Goal: Register for event/course

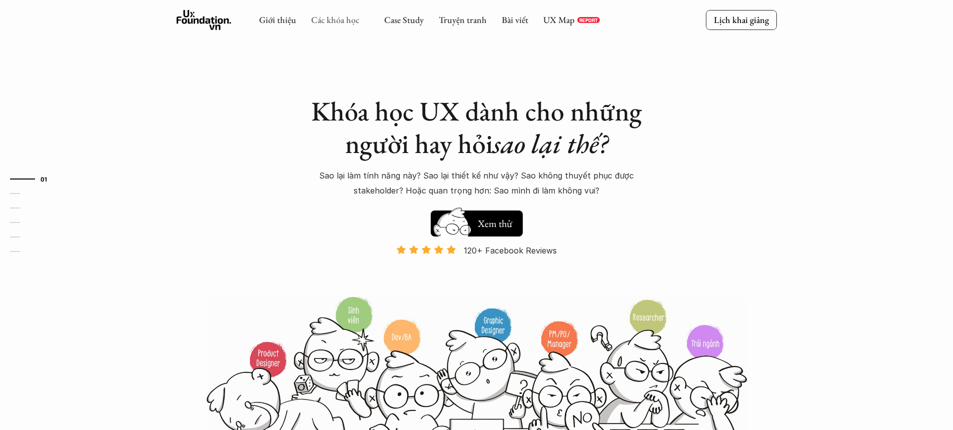
click at [337, 24] on link "Các khóa học" at bounding box center [335, 20] width 48 height 12
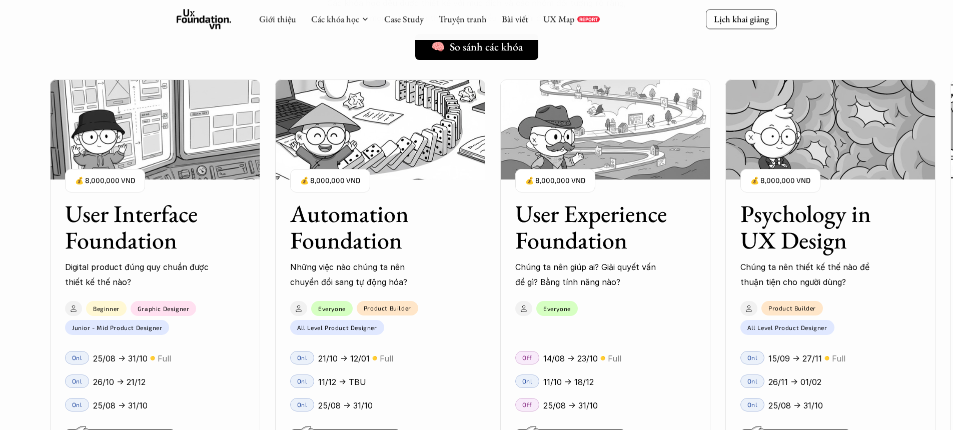
scroll to position [964, 0]
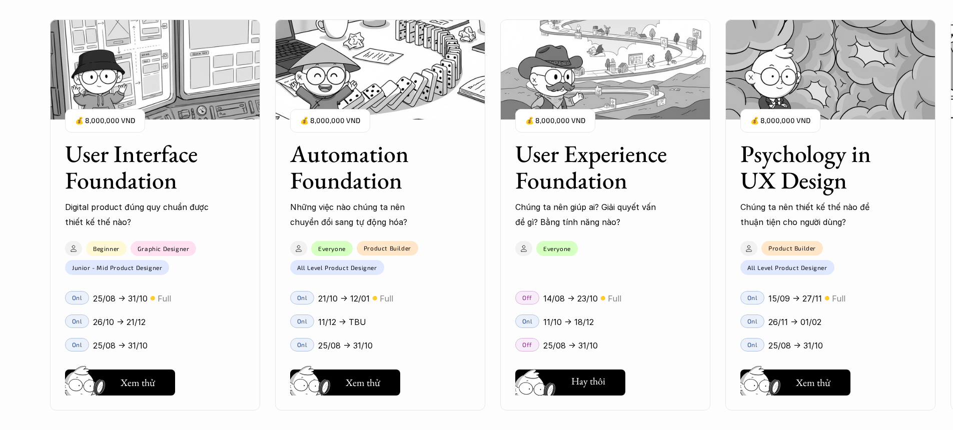
click at [597, 375] on h5 "Hay thôi" at bounding box center [589, 381] width 34 height 14
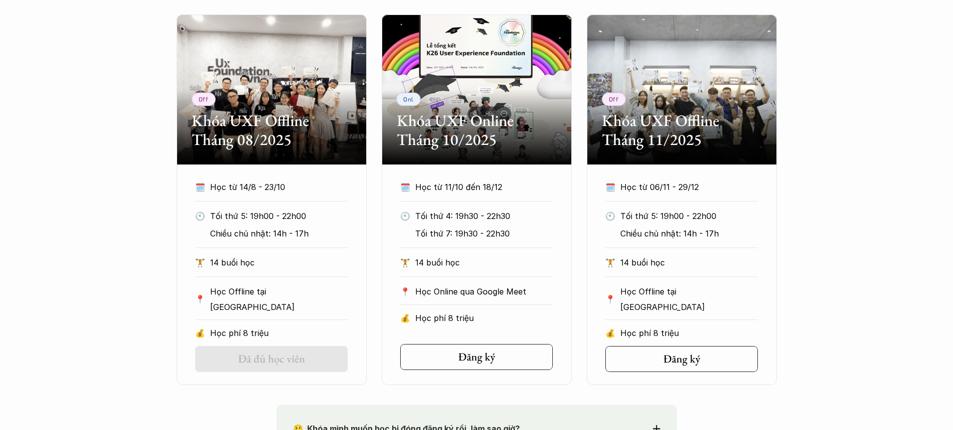
scroll to position [562, 0]
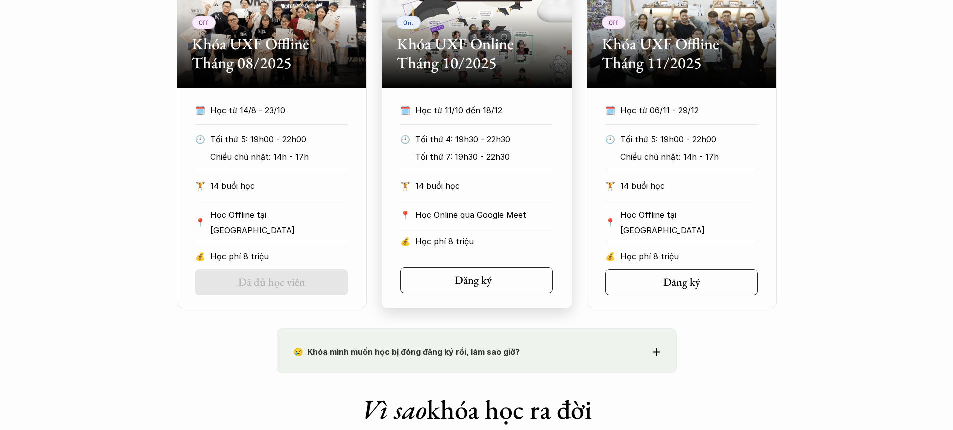
click at [524, 281] on link "Đăng ký" at bounding box center [476, 281] width 153 height 26
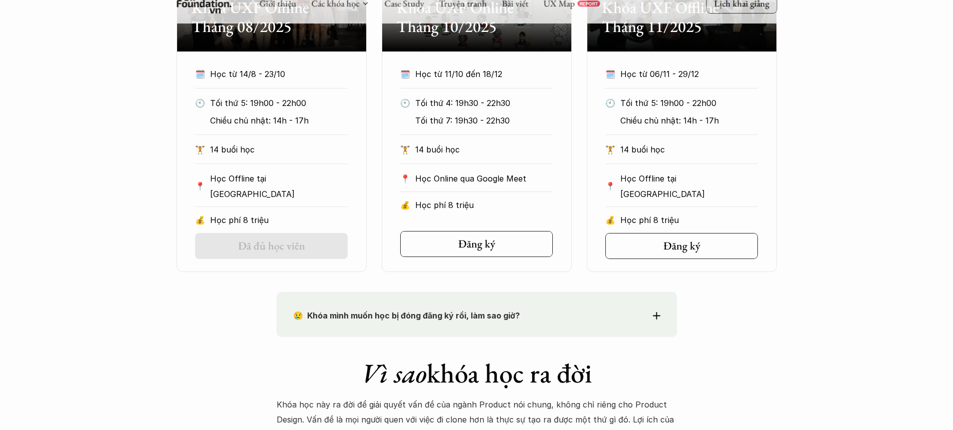
scroll to position [607, 0]
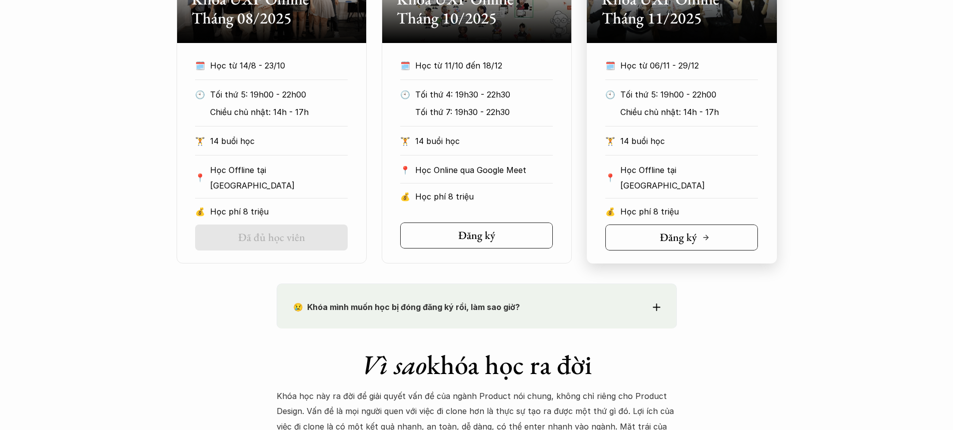
click at [676, 225] on link "Đăng ký" at bounding box center [682, 238] width 153 height 26
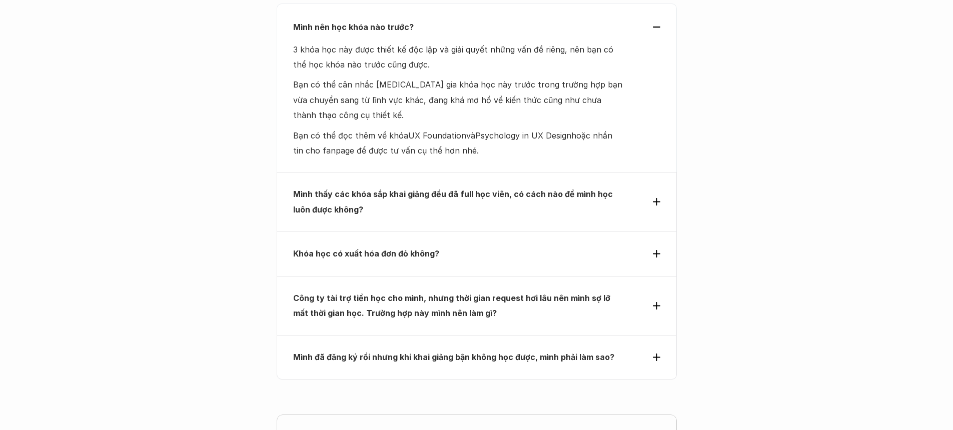
scroll to position [4318, 0]
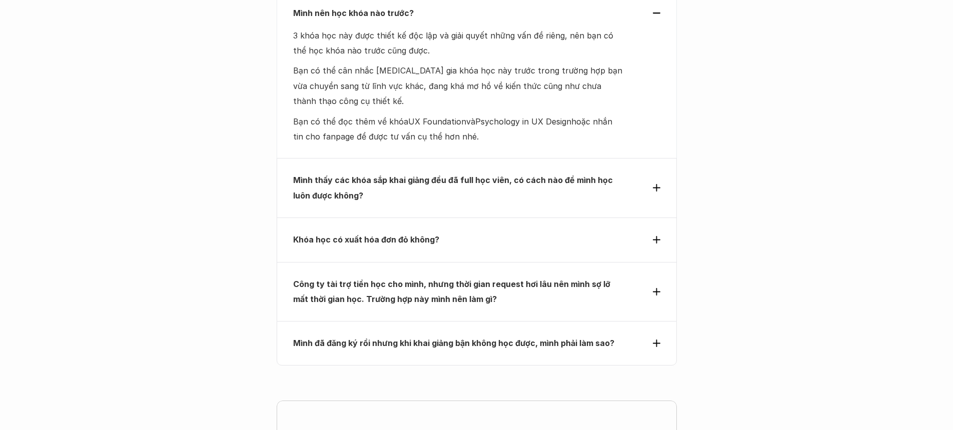
click at [661, 158] on div "Mình thấy các khóa sắp khai giảng đều đã full học viên, có cách nào để mình học…" at bounding box center [477, 188] width 400 height 60
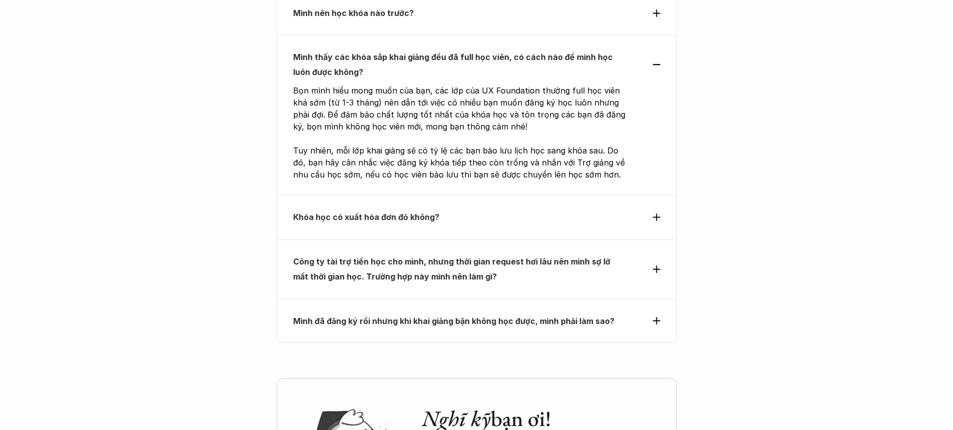
click at [666, 195] on div "Khóa học có xuất hóa đơn đỏ không?" at bounding box center [477, 217] width 400 height 44
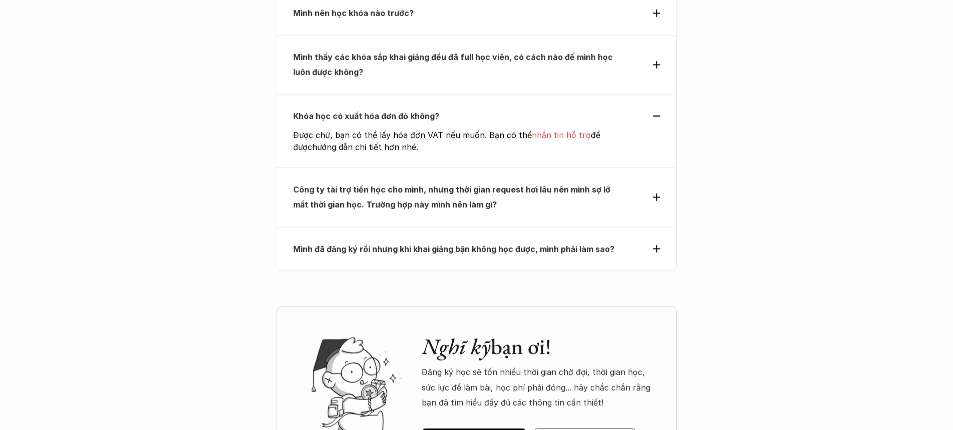
click at [665, 168] on div "Công ty tài trợ tiền học cho mình, nhưng thời gian request hơi lâu nên mình sợ …" at bounding box center [477, 198] width 400 height 60
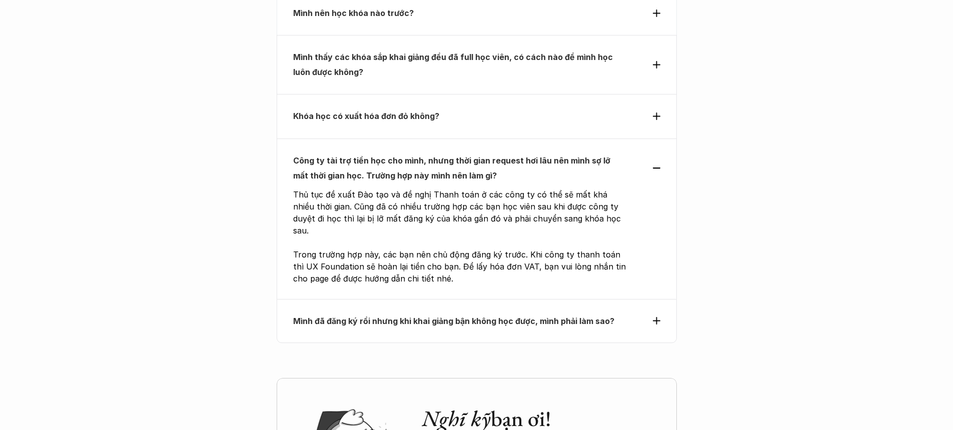
click at [664, 299] on div "Mình đã đăng ký rồi nhưng khi khai giảng bận không học được, mình phải làm sao?" at bounding box center [477, 321] width 400 height 44
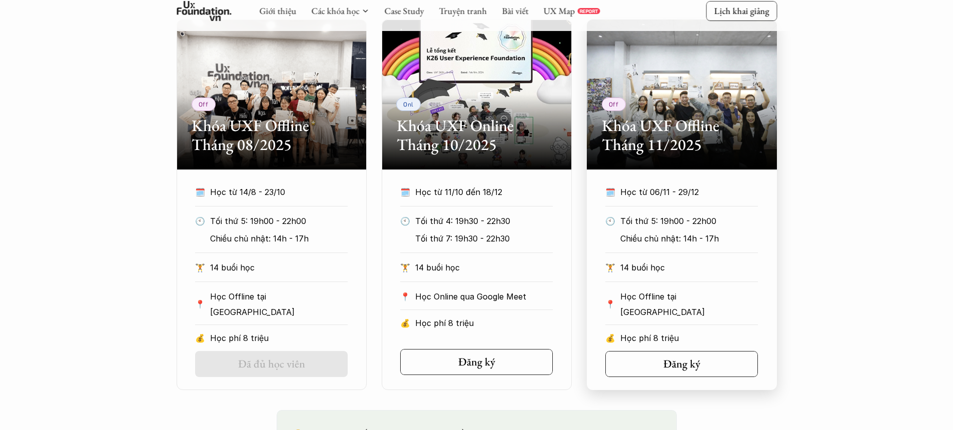
scroll to position [536, 0]
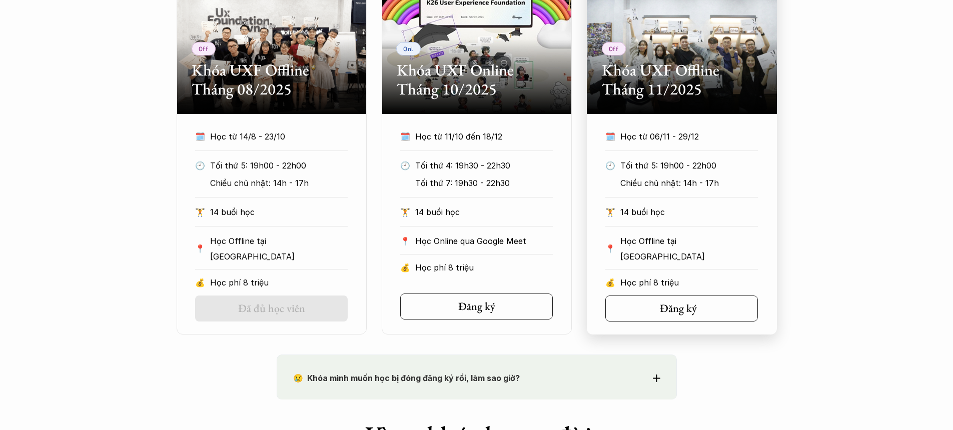
click at [711, 302] on link "Đăng ký" at bounding box center [682, 309] width 153 height 26
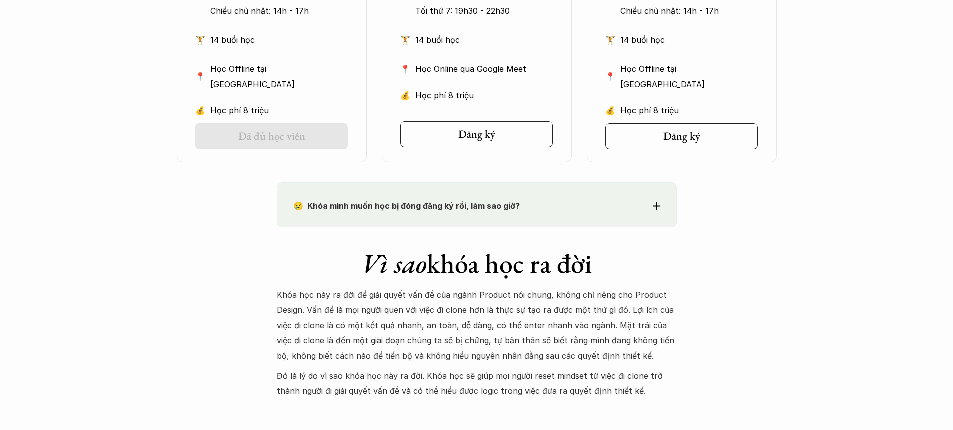
scroll to position [708, 0]
click at [633, 222] on div "😢 Khóa mình muốn học bị đóng đăng ký rồi, làm sao giờ? Chào bạn, Bọn mình rất t…" at bounding box center [477, 204] width 400 height 45
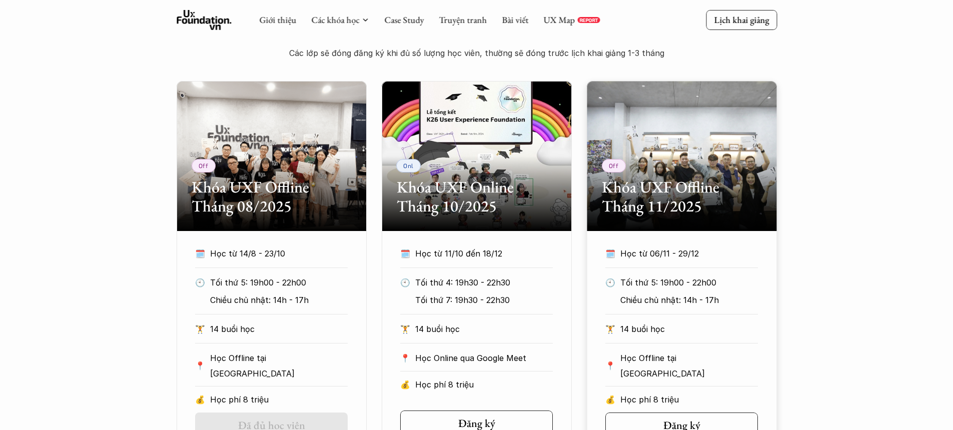
scroll to position [328, 0]
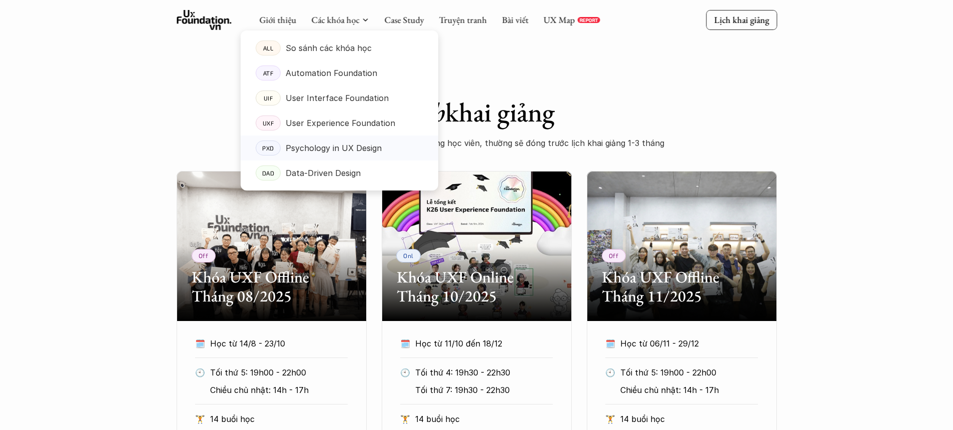
click at [343, 149] on p "Psychology in UX Design" at bounding box center [334, 148] width 96 height 15
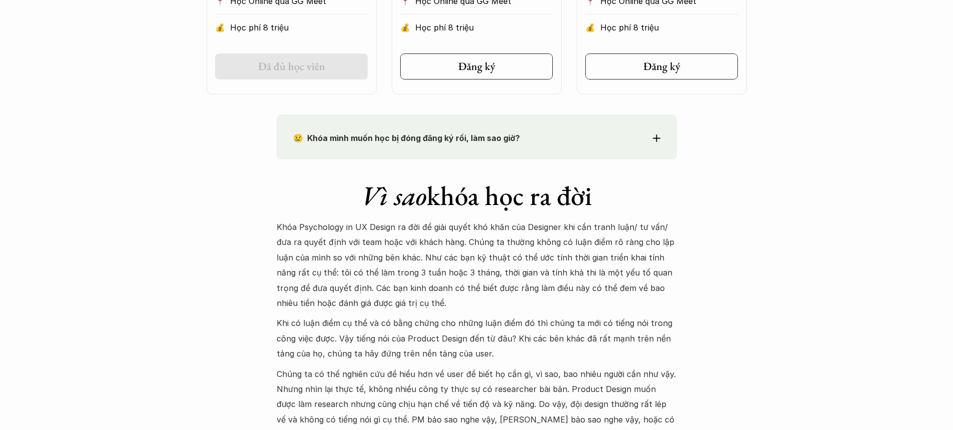
scroll to position [956, 0]
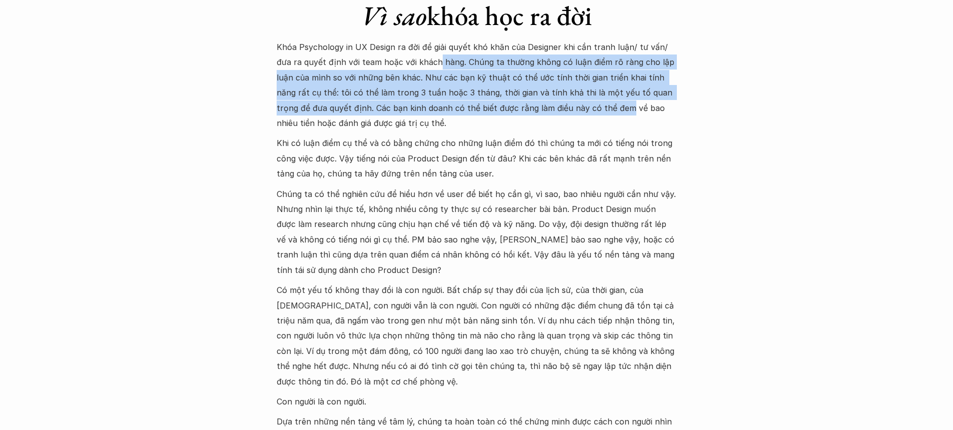
drag, startPoint x: 575, startPoint y: 111, endPoint x: 421, endPoint y: 67, distance: 159.8
click at [421, 67] on p "Khóa Psychology in UX Design ra đời để giải quyết khó khăn của Designer khi cần…" at bounding box center [477, 85] width 400 height 91
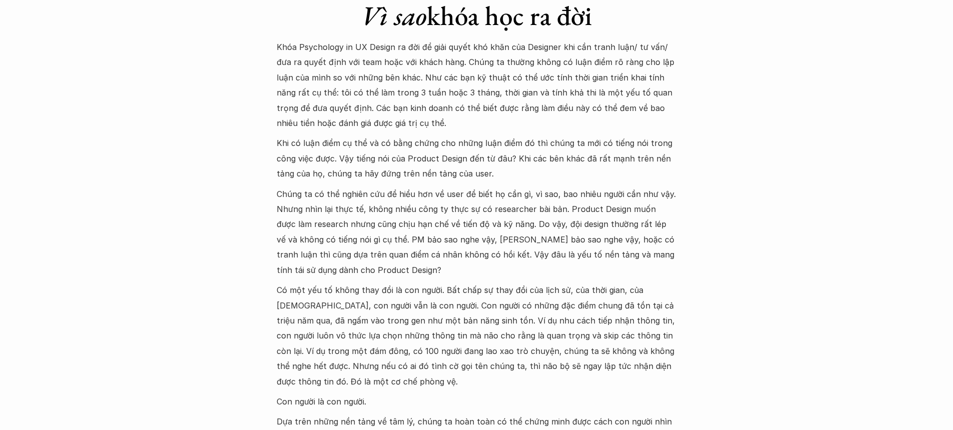
drag, startPoint x: 427, startPoint y: 61, endPoint x: 610, endPoint y: 128, distance: 194.4
click at [610, 128] on p "Khóa Psychology in UX Design ra đời để giải quyết khó khăn của Designer khi cần…" at bounding box center [477, 85] width 400 height 91
click at [603, 144] on p "Khi có luận điểm cụ thể và có bằng chứng cho những luận điểm đó thì chúng ta mớ…" at bounding box center [477, 159] width 400 height 46
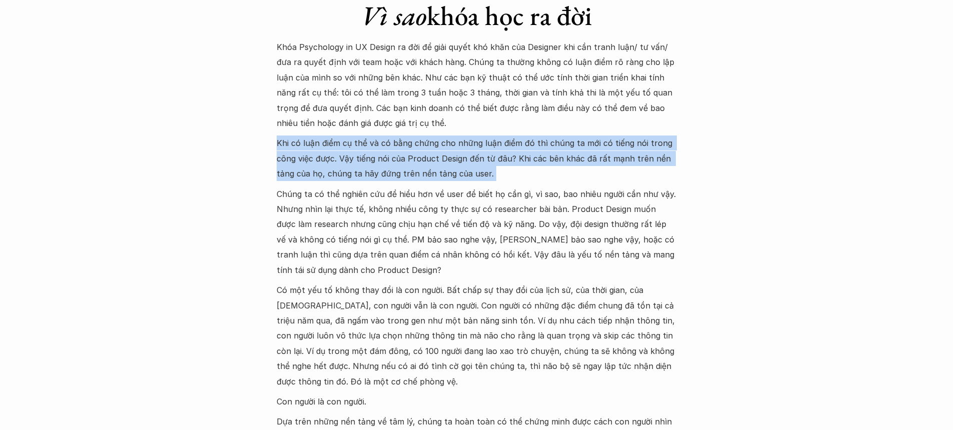
click at [601, 186] on div "Khóa Psychology in UX Design ra đời để giải quyết khó khăn của Designer khi cần…" at bounding box center [477, 275] width 400 height 471
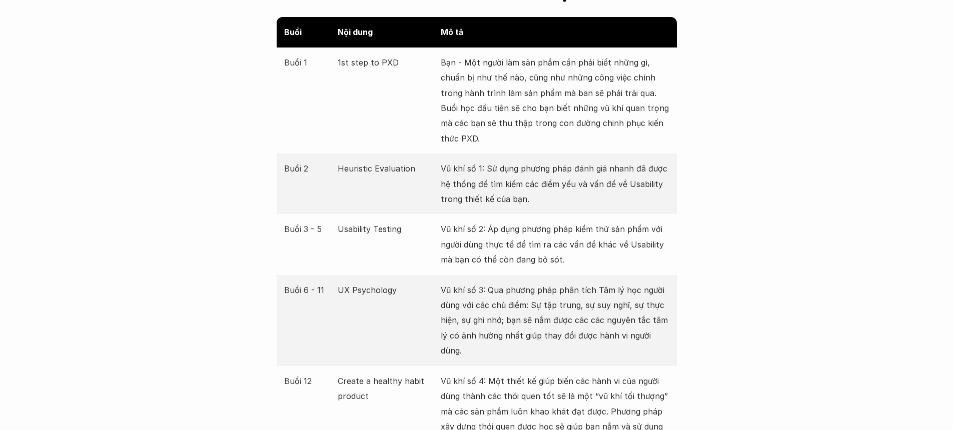
scroll to position [1978, 0]
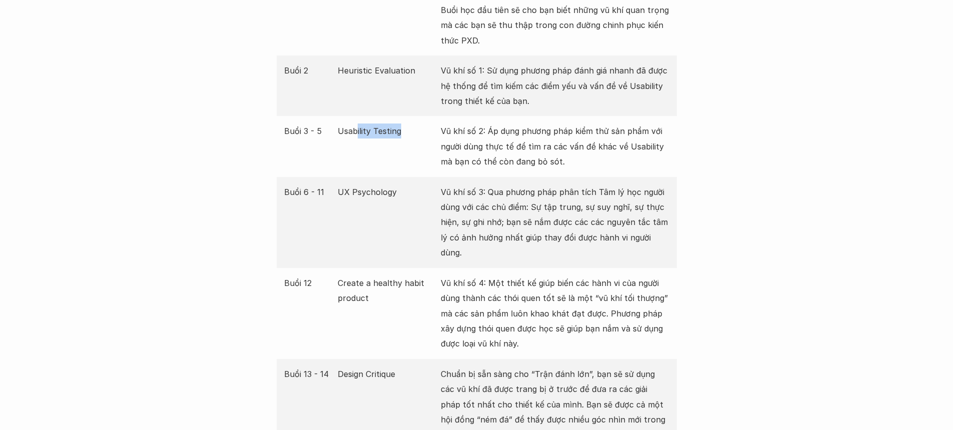
drag, startPoint x: 355, startPoint y: 134, endPoint x: 407, endPoint y: 135, distance: 51.6
click at [407, 135] on p "Usability Testing" at bounding box center [387, 131] width 98 height 15
click at [407, 134] on p "Usability Testing" at bounding box center [387, 131] width 98 height 15
drag, startPoint x: 401, startPoint y: 133, endPoint x: 339, endPoint y: 133, distance: 62.1
click at [339, 133] on p "Usability Testing" at bounding box center [387, 131] width 98 height 15
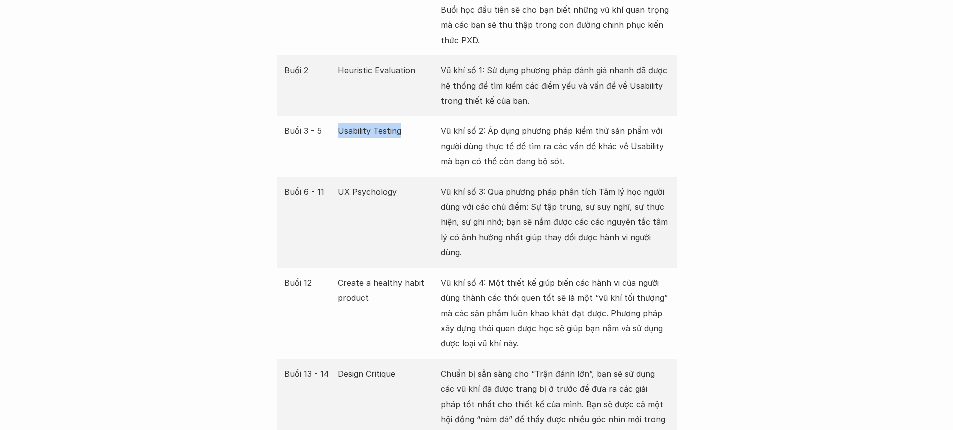
click at [340, 132] on p "Usability Testing" at bounding box center [387, 131] width 98 height 15
drag, startPoint x: 333, startPoint y: 132, endPoint x: 395, endPoint y: 139, distance: 62.4
click at [391, 138] on div "Buổi 3 - 5 Usability Testing Vũ khí số 2: Áp dụng phương pháp kiểm thử sản phẩm…" at bounding box center [477, 146] width 400 height 61
click at [418, 140] on div "Buổi 3 - 5 Usability Testing Vũ khí số 2: Áp dụng phương pháp kiểm thử sản phẩm…" at bounding box center [477, 146] width 400 height 61
drag, startPoint x: 495, startPoint y: 128, endPoint x: 595, endPoint y: 156, distance: 103.5
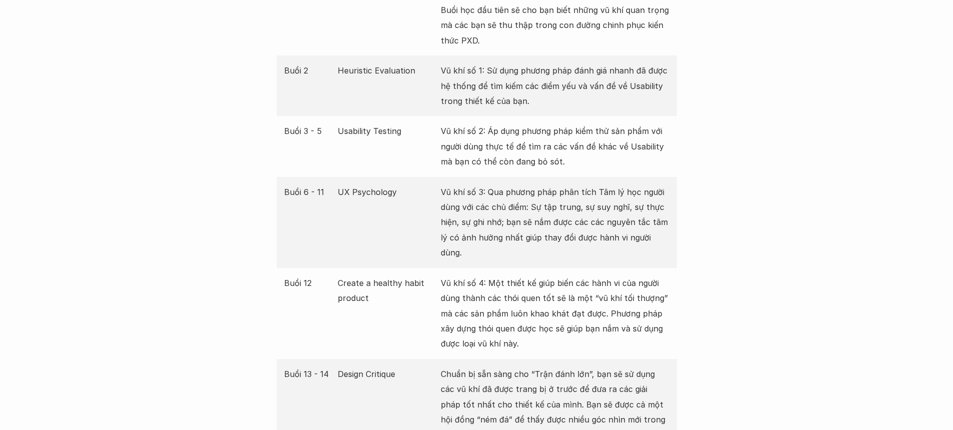
click at [595, 156] on p "Vũ khí số 2: Áp dụng phương pháp kiểm thử sản phẩm với người dùng thực tế để tì…" at bounding box center [555, 147] width 229 height 46
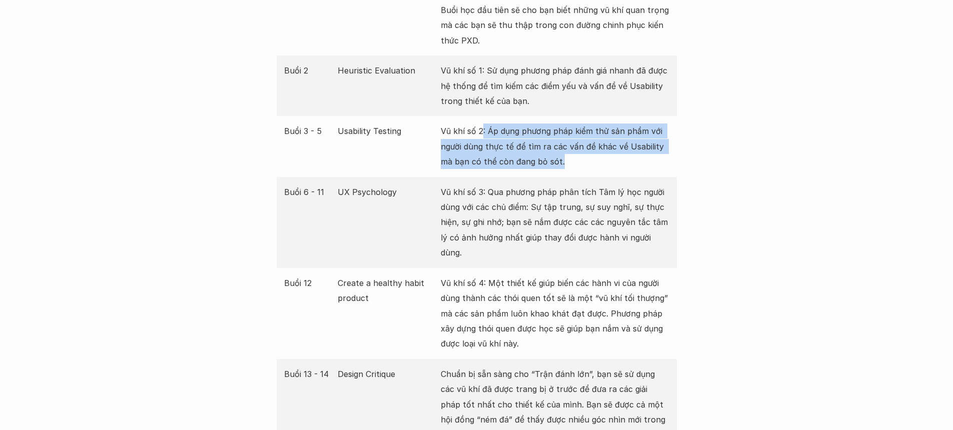
drag, startPoint x: 597, startPoint y: 157, endPoint x: 482, endPoint y: 130, distance: 118.2
click at [482, 130] on p "Vũ khí số 2: Áp dụng phương pháp kiểm thử sản phẩm với người dùng thực tế để tì…" at bounding box center [555, 147] width 229 height 46
click at [488, 132] on p "Vũ khí số 2: Áp dụng phương pháp kiểm thử sản phẩm với người dùng thực tế để tì…" at bounding box center [555, 147] width 229 height 46
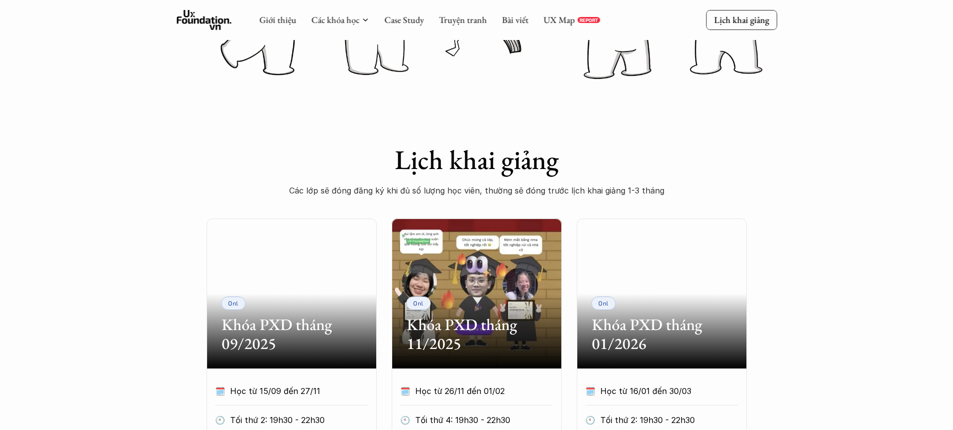
scroll to position [0, 0]
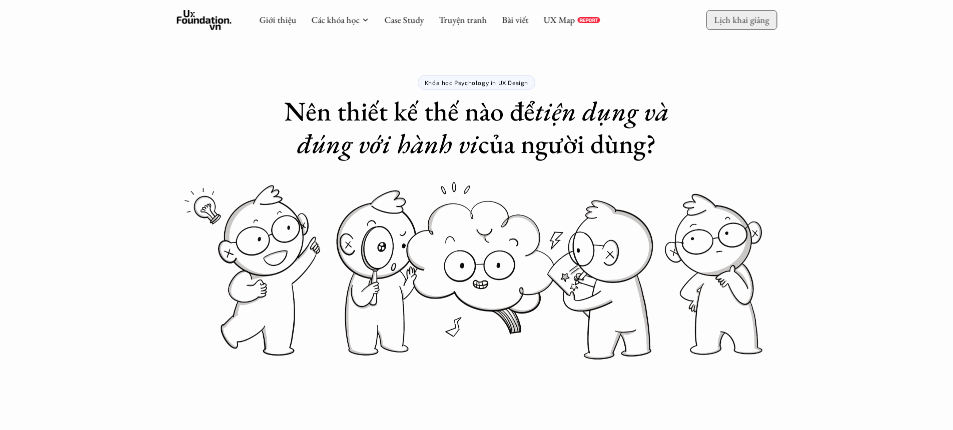
click at [724, 23] on p "Lịch khai giảng" at bounding box center [741, 20] width 55 height 12
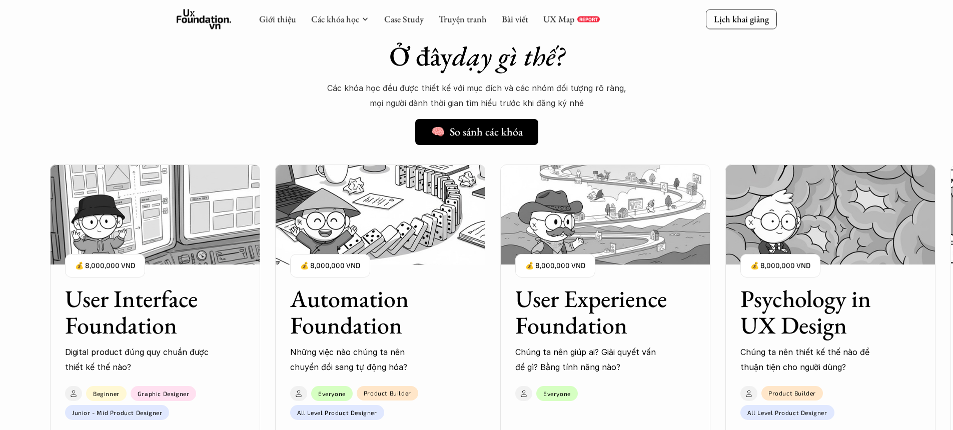
scroll to position [943, 0]
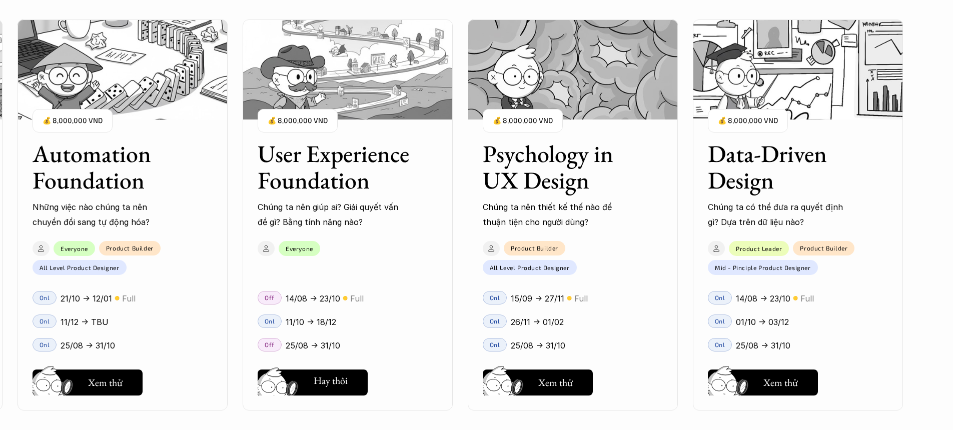
click at [363, 374] on button "Hay thôi Xem thử" at bounding box center [313, 383] width 110 height 26
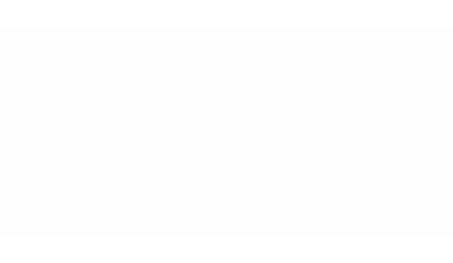
scroll to position [1229, 0]
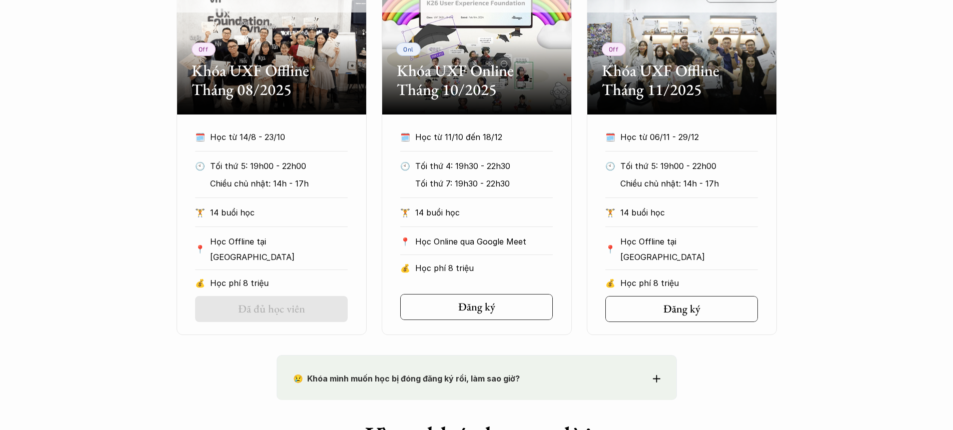
scroll to position [516, 0]
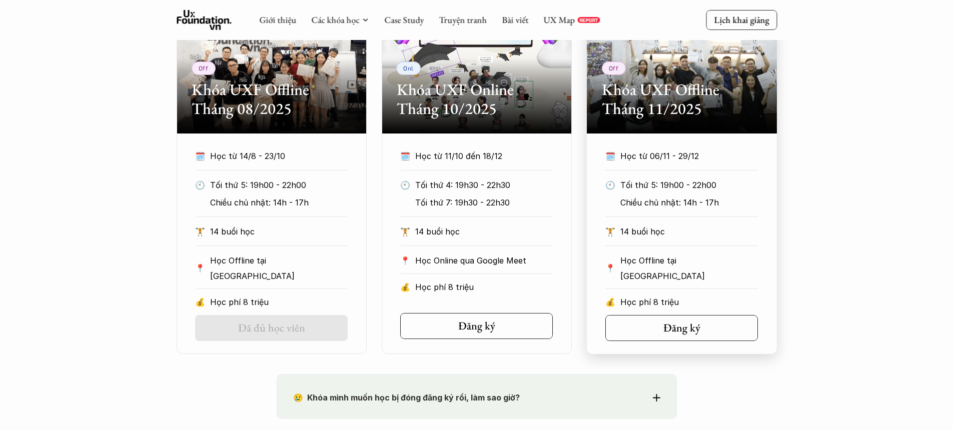
click at [724, 312] on div "🗓️ Học từ 06/11 - 29/12 🕙 Tối thứ 5: 19h00 - 22h00 Chiều chủ nhật: 14h - 17h 🏋️…" at bounding box center [682, 244] width 183 height 191
click at [703, 324] on icon at bounding box center [706, 328] width 8 height 8
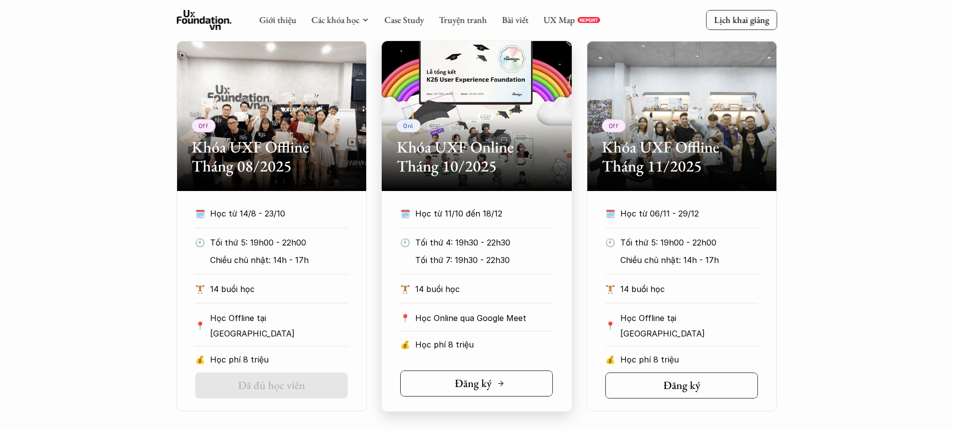
scroll to position [396, 0]
